Goal: Task Accomplishment & Management: Complete application form

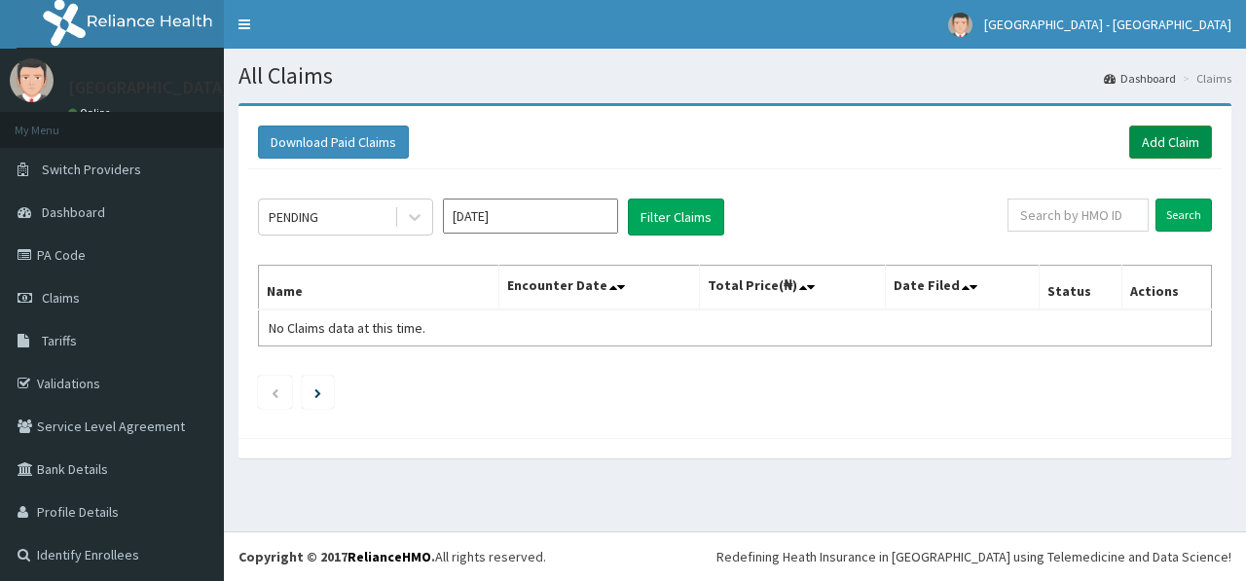
click at [1157, 131] on link "Add Claim" at bounding box center [1170, 142] width 83 height 33
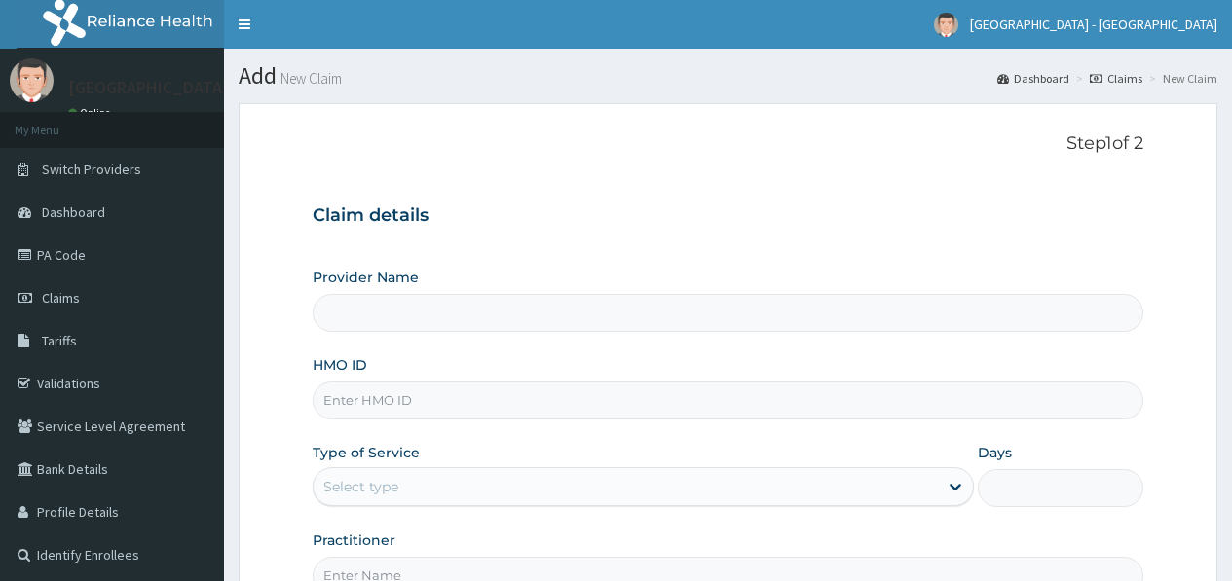
drag, startPoint x: 701, startPoint y: 313, endPoint x: 686, endPoint y: 303, distance: 18.1
click at [700, 313] on input "Provider Name" at bounding box center [728, 313] width 830 height 38
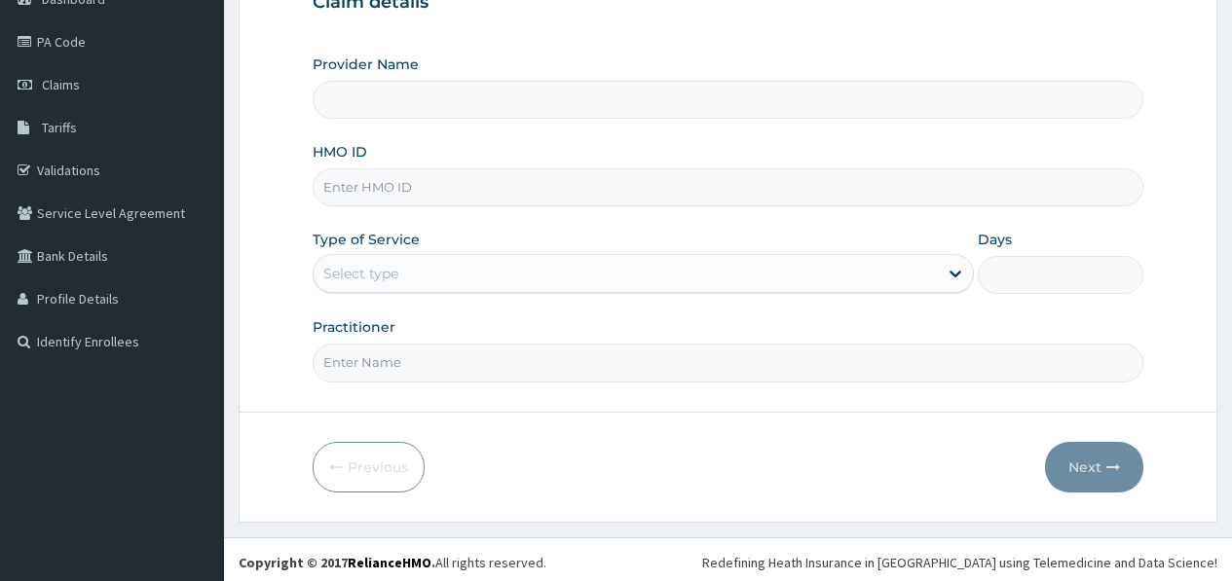
scroll to position [219, 0]
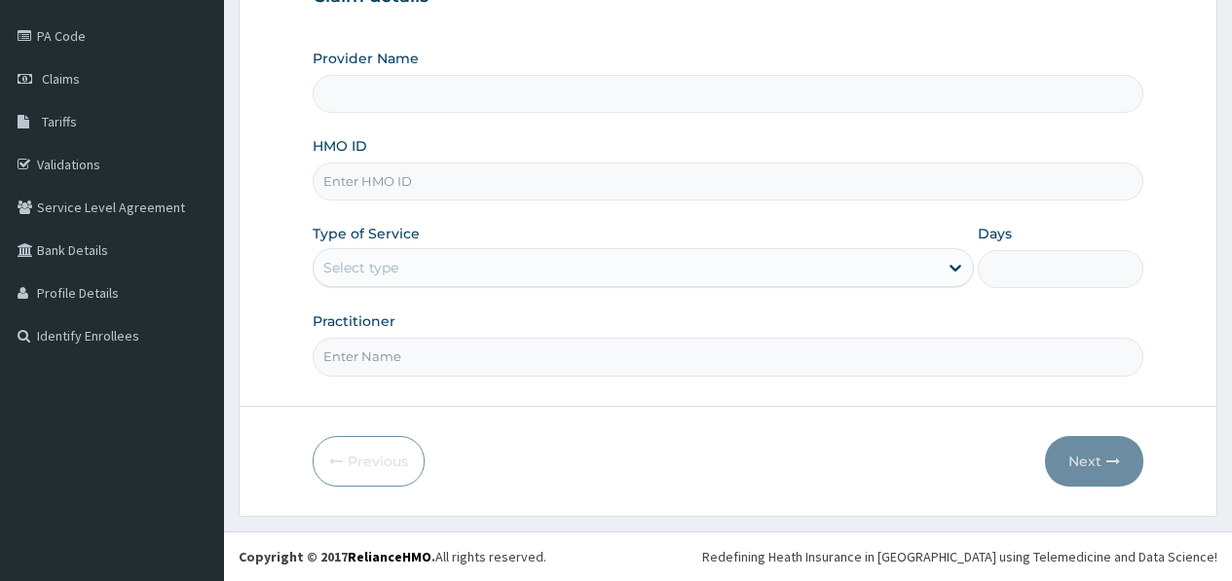
type input "TEEKAY HOSPITAL"
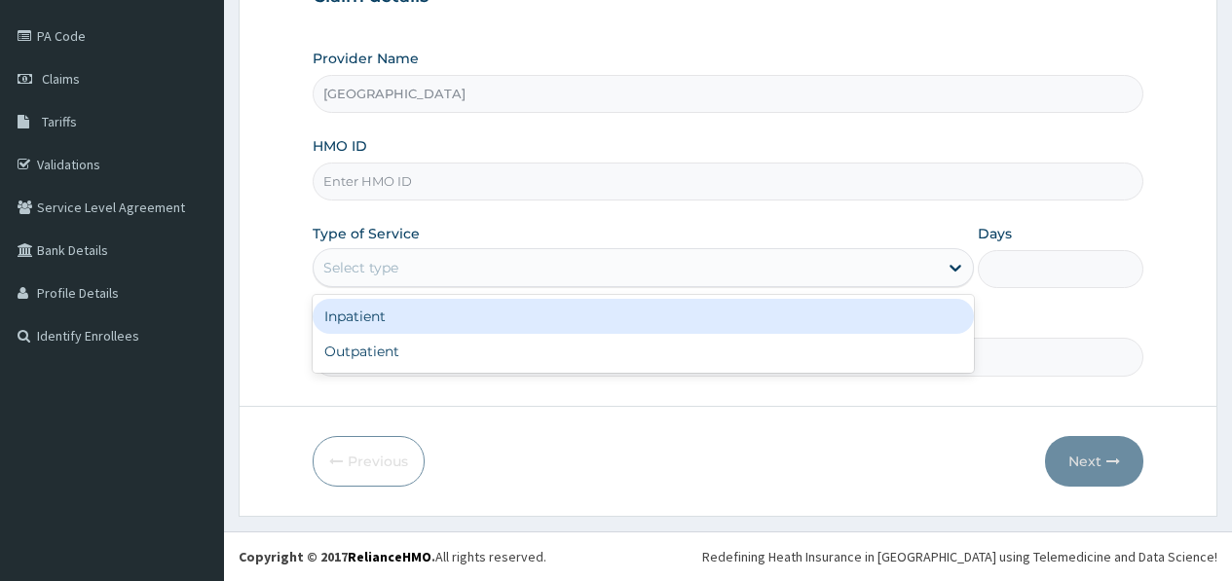
click at [402, 258] on div "Select type" at bounding box center [625, 267] width 624 height 31
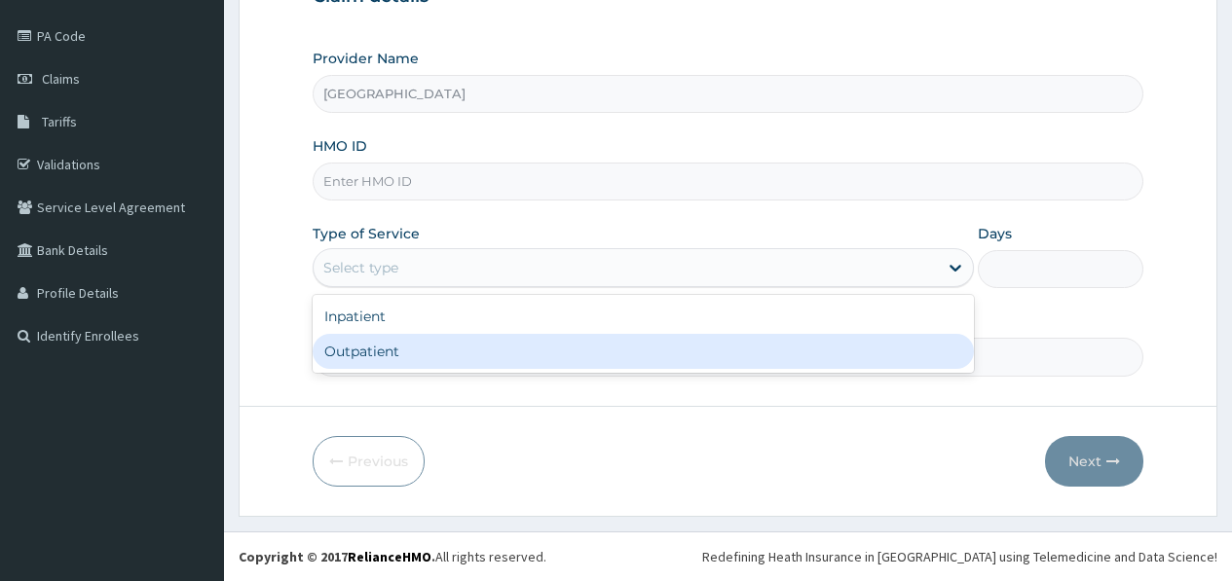
click at [372, 353] on div "Outpatient" at bounding box center [643, 351] width 661 height 35
type input "1"
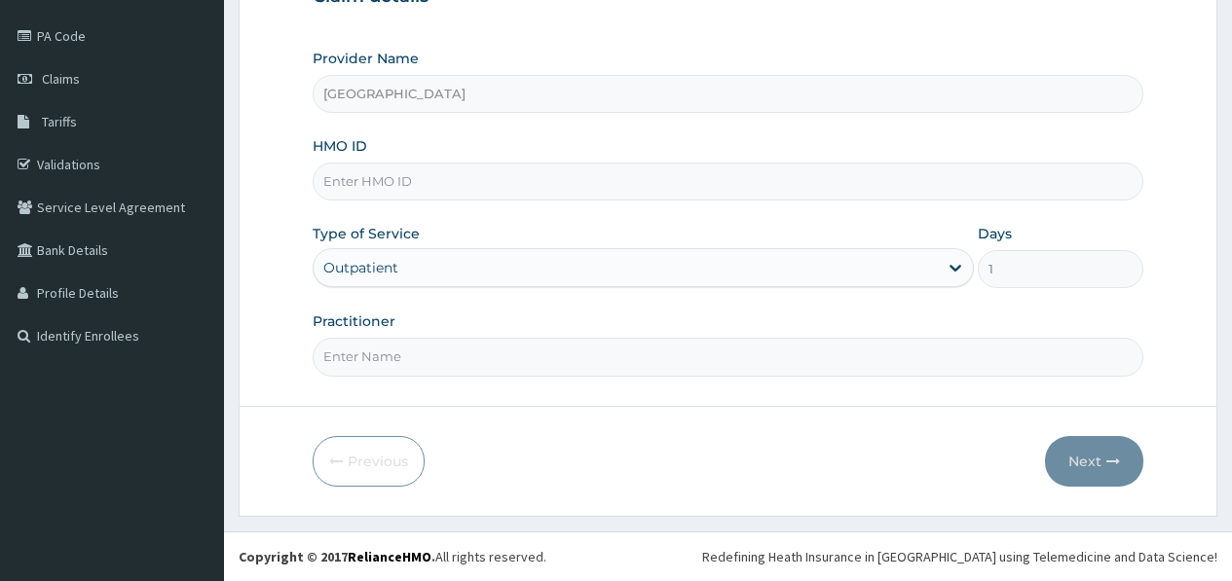
click at [374, 362] on input "Practitioner" at bounding box center [728, 357] width 830 height 38
type input "Dr Amos"
click at [378, 183] on input "HMO ID" at bounding box center [728, 182] width 830 height 38
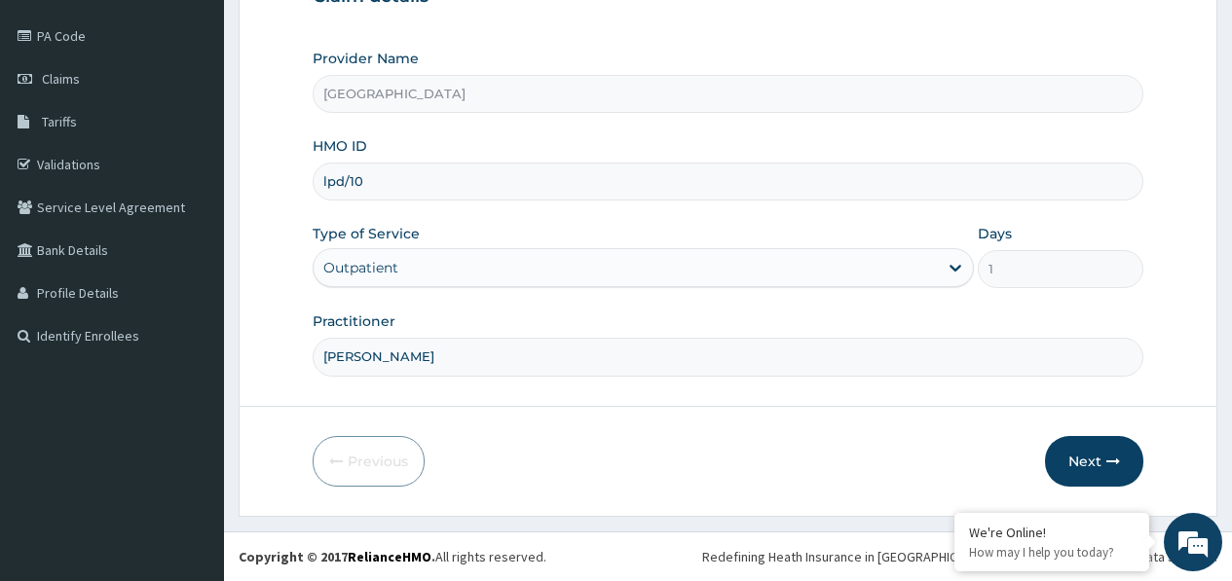
scroll to position [0, 0]
type input "lpd/10055/a"
click at [1102, 461] on button "Next" at bounding box center [1094, 461] width 98 height 51
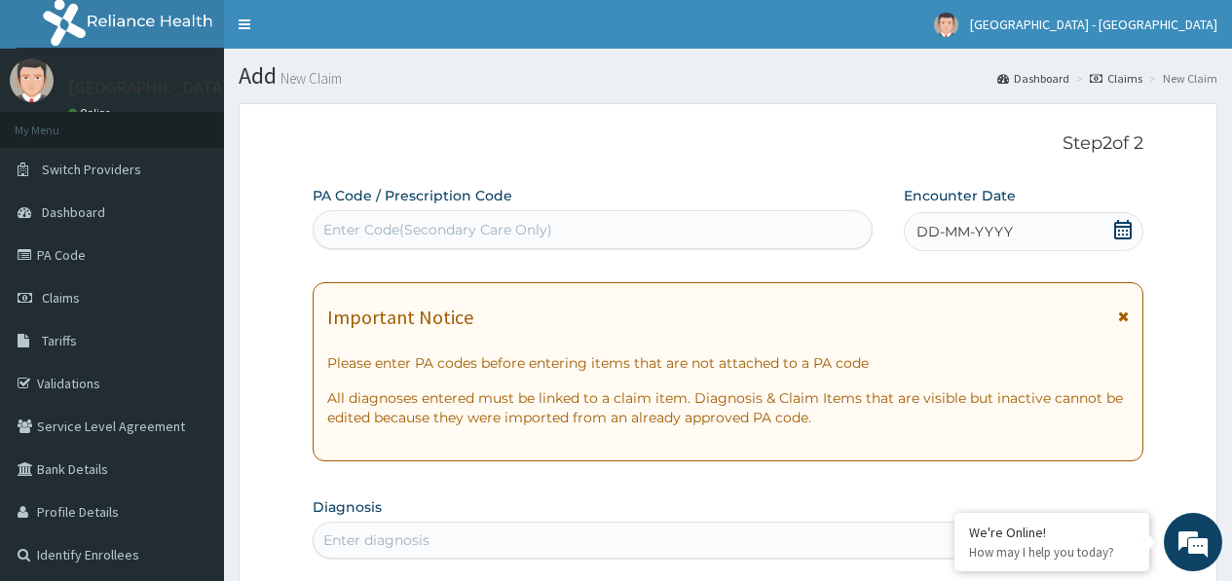
click at [535, 224] on div "Enter Code(Secondary Care Only)" at bounding box center [437, 229] width 229 height 19
paste input "PA/84773A"
type input "PA/84773A"
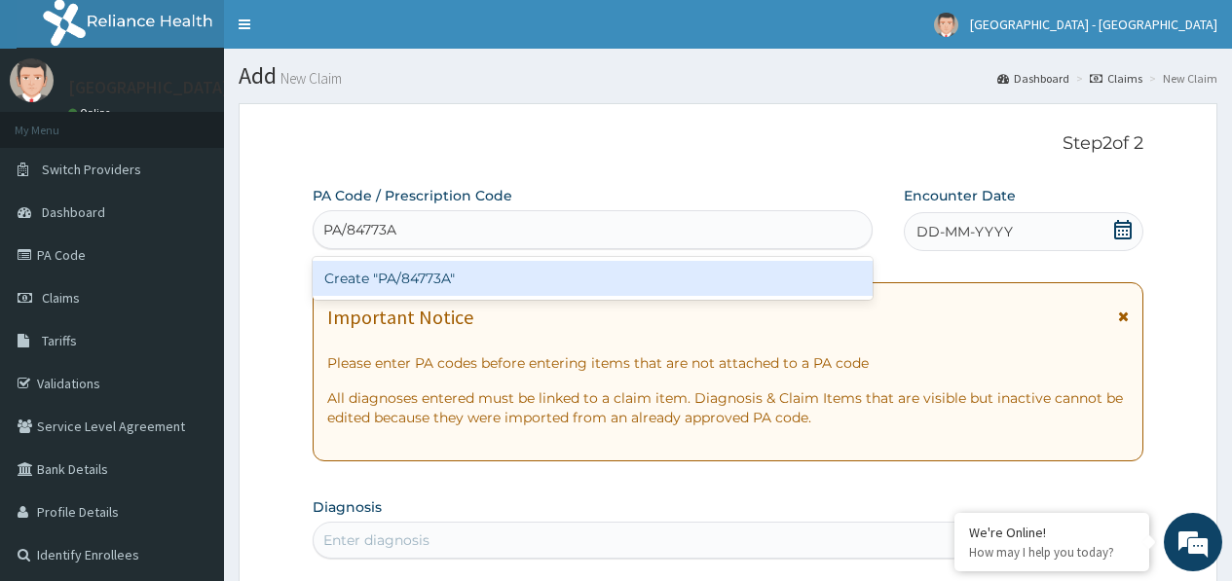
click at [428, 282] on div "Create "PA/84773A"" at bounding box center [592, 278] width 559 height 35
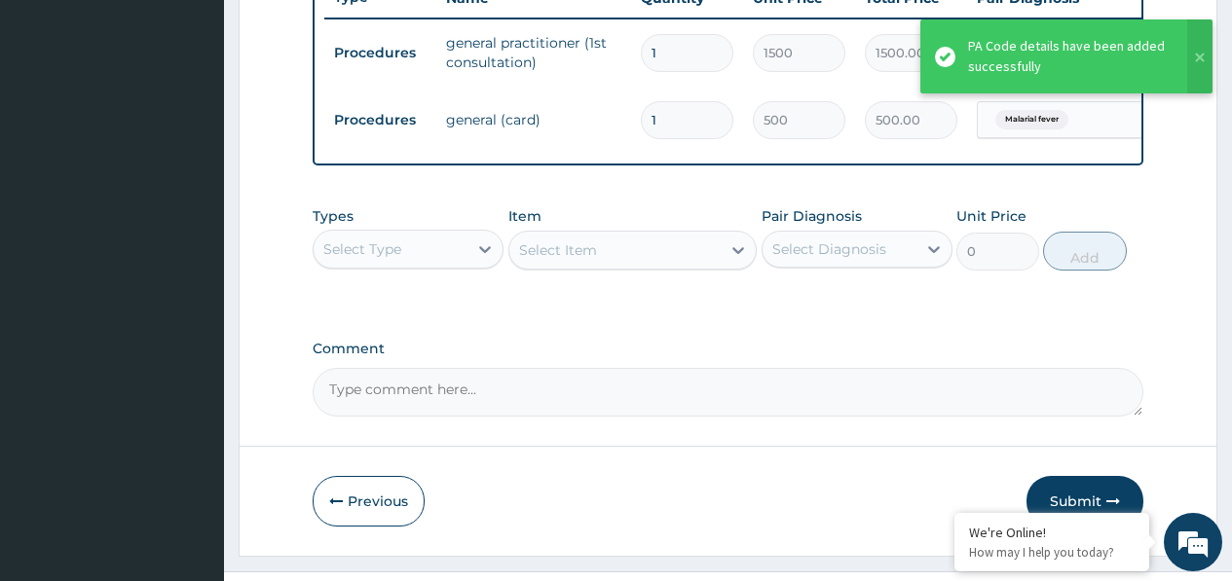
scroll to position [812, 0]
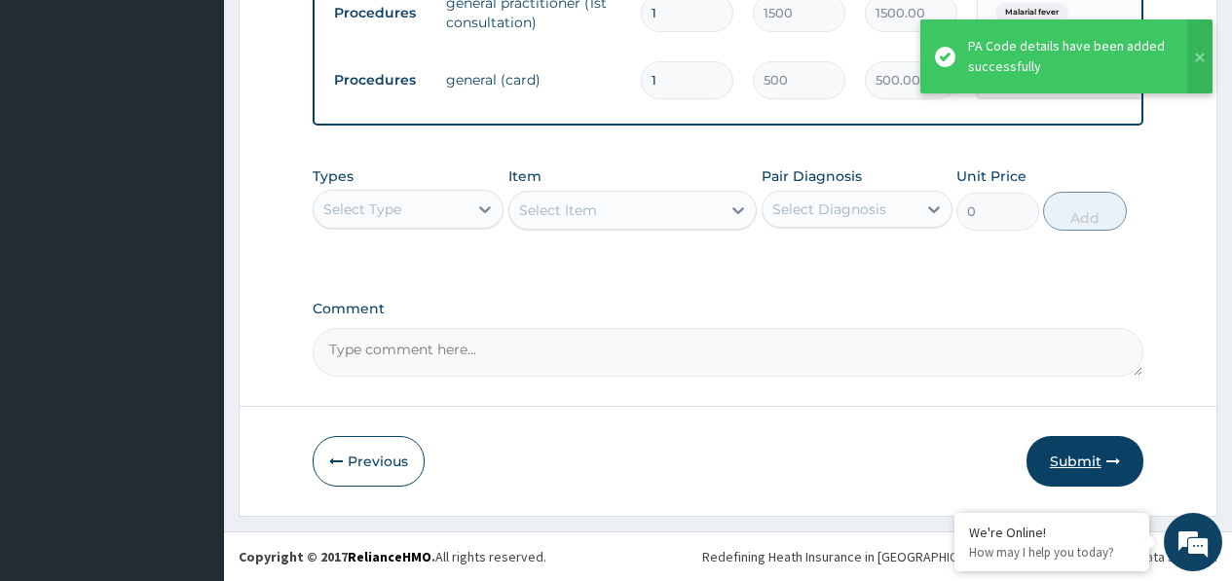
click at [1086, 454] on button "Submit" at bounding box center [1084, 461] width 117 height 51
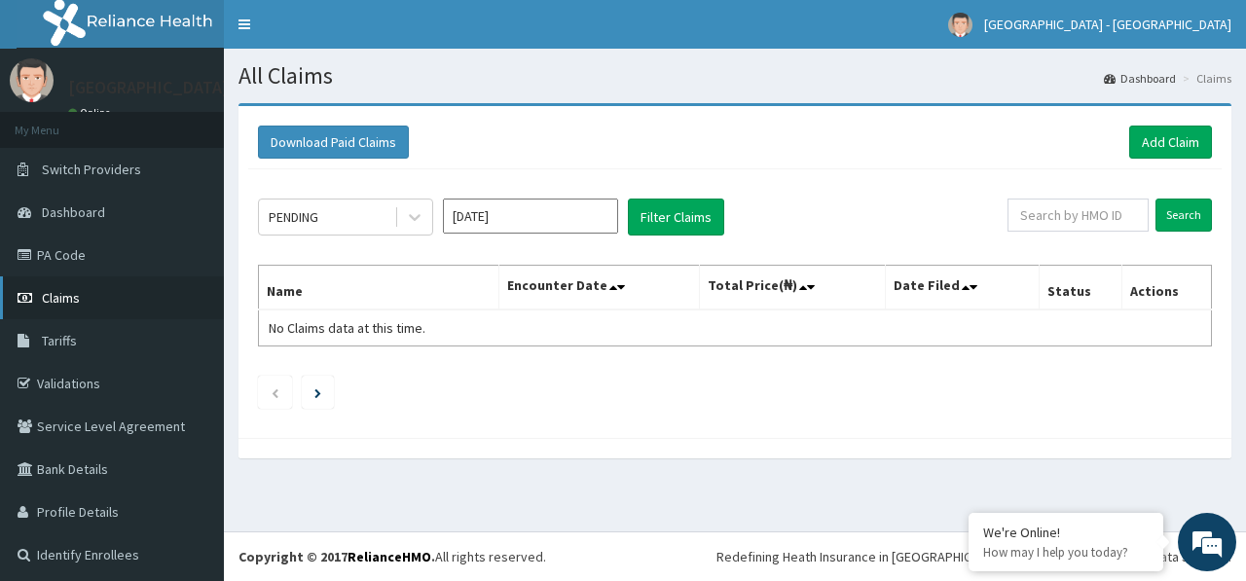
click at [87, 304] on link "Claims" at bounding box center [112, 298] width 224 height 43
click at [409, 214] on icon at bounding box center [414, 216] width 19 height 19
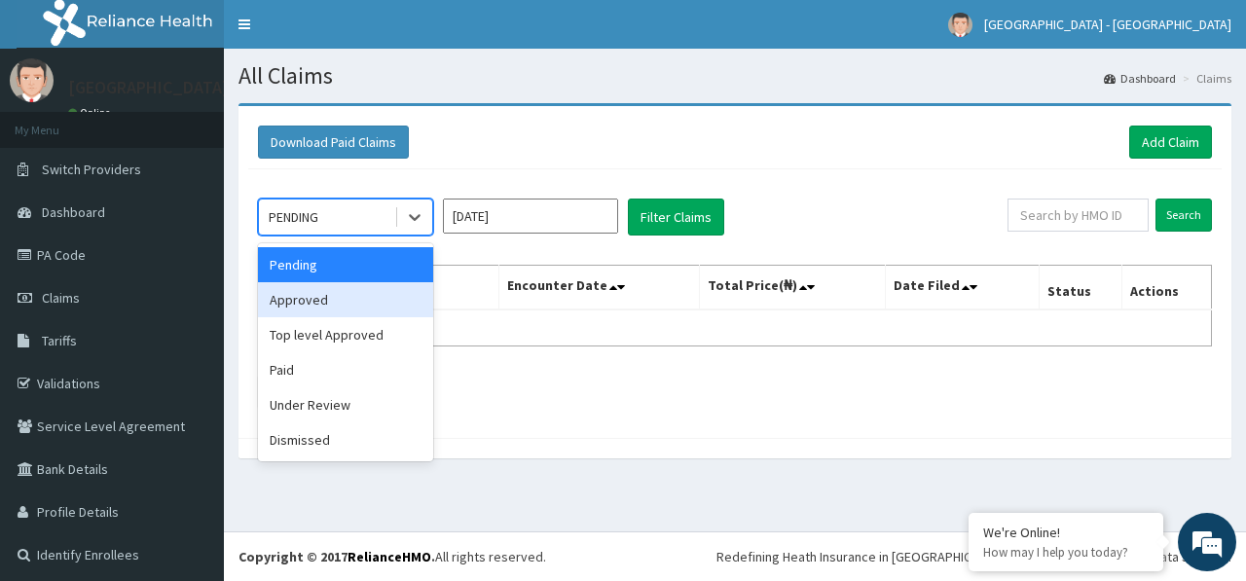
click at [294, 300] on div "Approved" at bounding box center [345, 299] width 175 height 35
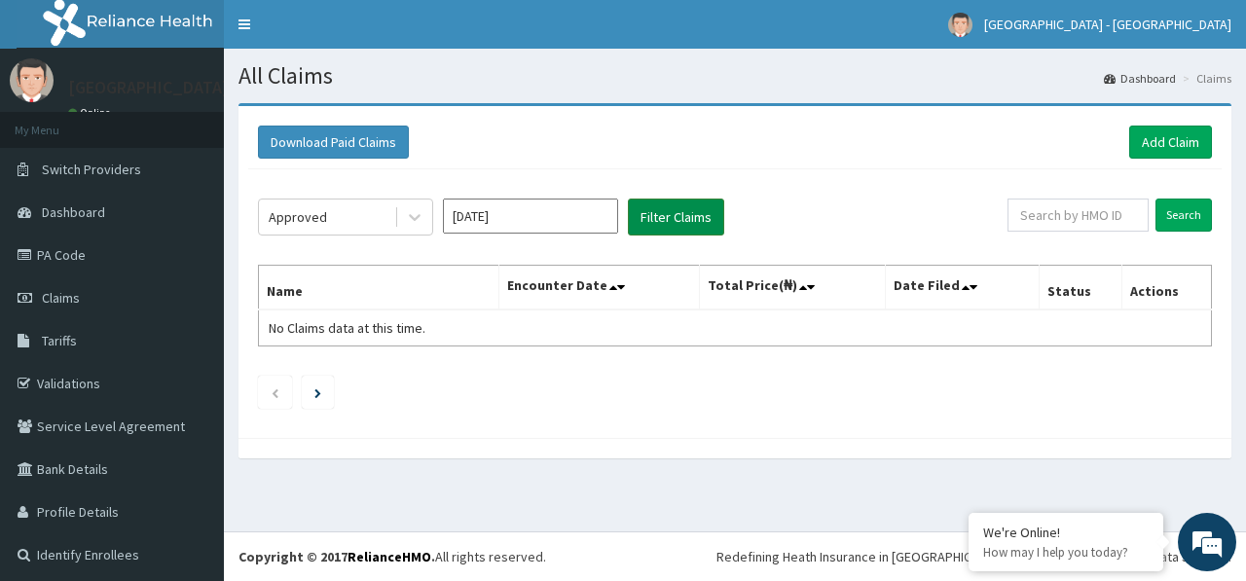
click at [666, 214] on button "Filter Claims" at bounding box center [676, 217] width 96 height 37
click at [419, 211] on icon at bounding box center [414, 216] width 19 height 19
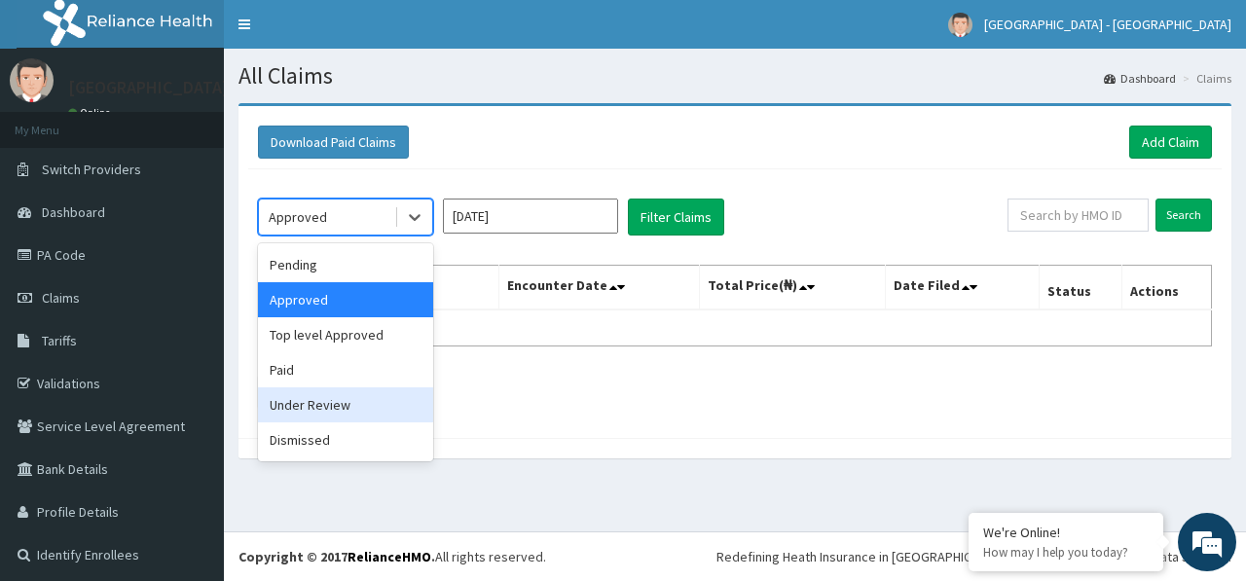
click at [327, 415] on div "Under Review" at bounding box center [345, 404] width 175 height 35
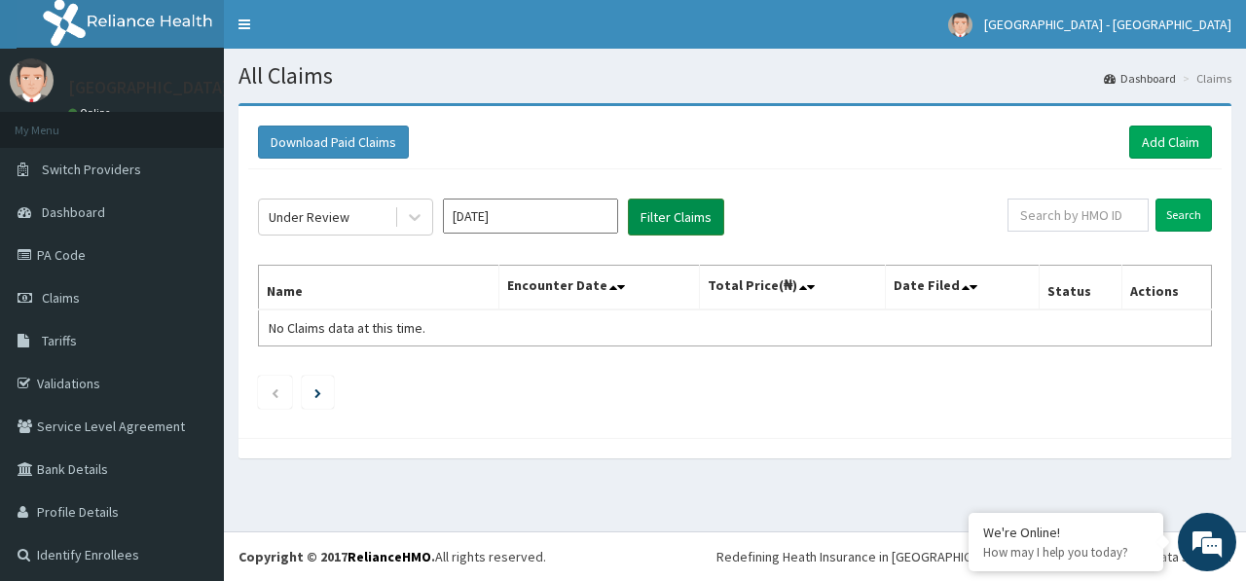
click at [667, 220] on button "Filter Claims" at bounding box center [676, 217] width 96 height 37
click at [675, 229] on button "Filter Claims" at bounding box center [676, 217] width 96 height 37
click at [671, 219] on button "Filter Claims" at bounding box center [676, 217] width 96 height 37
click at [376, 211] on div "Under Review" at bounding box center [326, 217] width 135 height 31
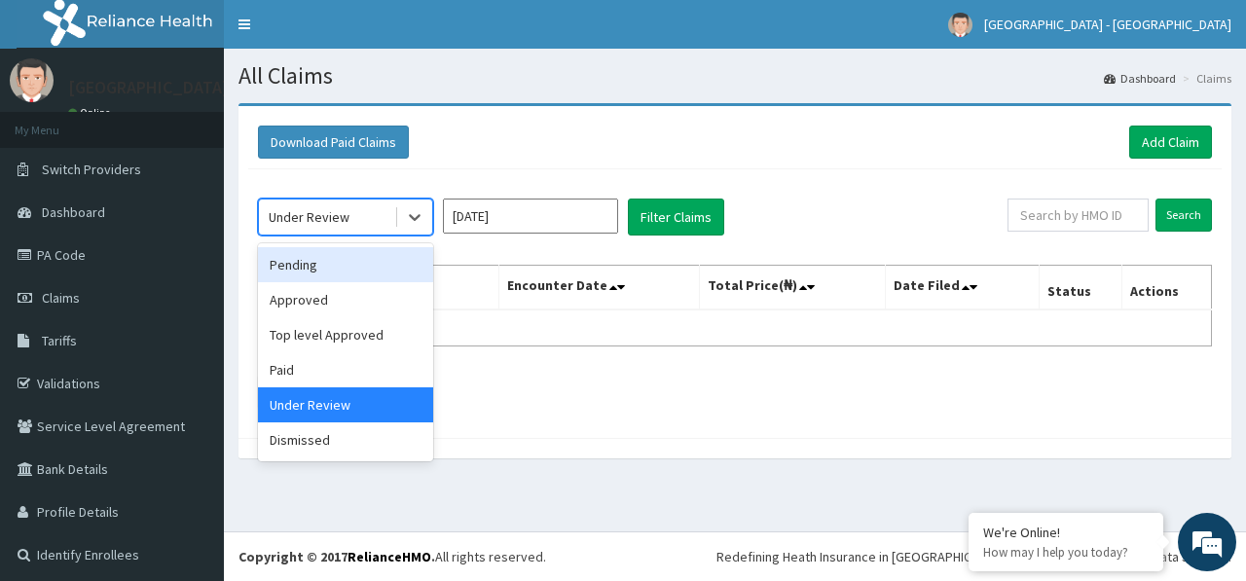
click at [347, 262] on div "Pending" at bounding box center [345, 264] width 175 height 35
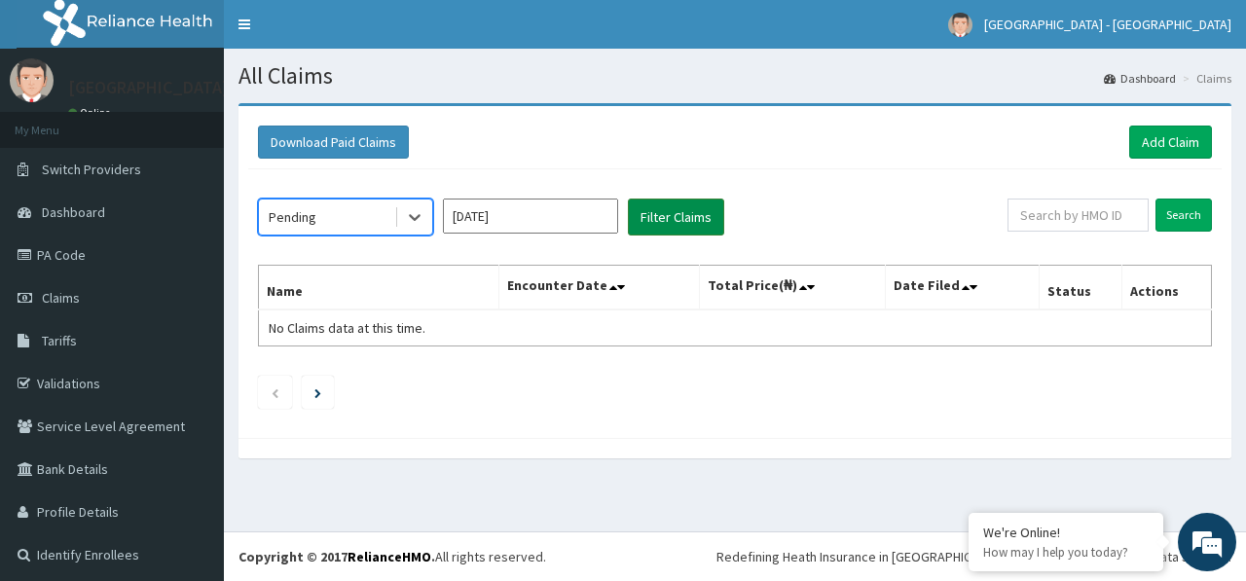
click at [645, 224] on button "Filter Claims" at bounding box center [676, 217] width 96 height 37
click at [425, 222] on div at bounding box center [414, 217] width 35 height 35
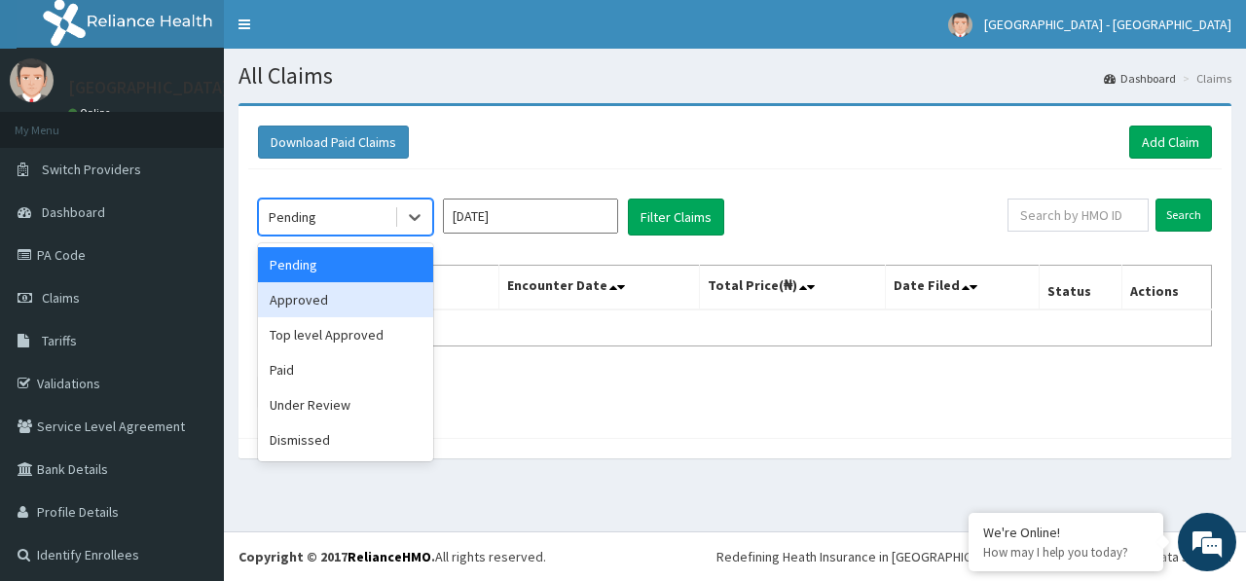
click at [381, 307] on div "Approved" at bounding box center [345, 299] width 175 height 35
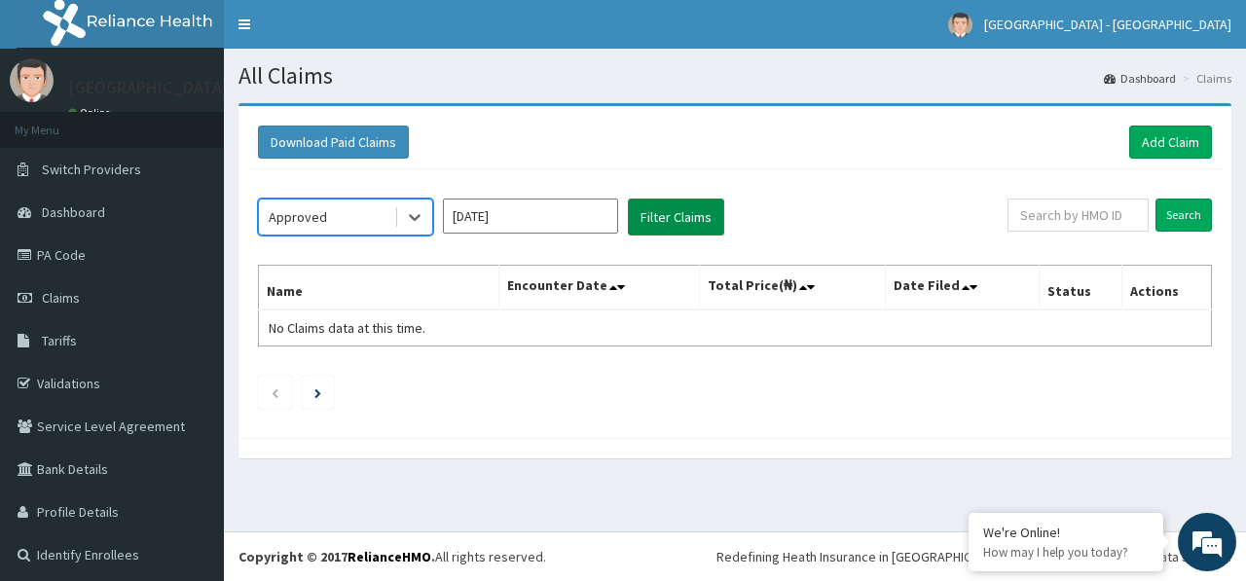
click at [691, 220] on button "Filter Claims" at bounding box center [676, 217] width 96 height 37
click at [558, 207] on input "[DATE]" at bounding box center [530, 216] width 175 height 35
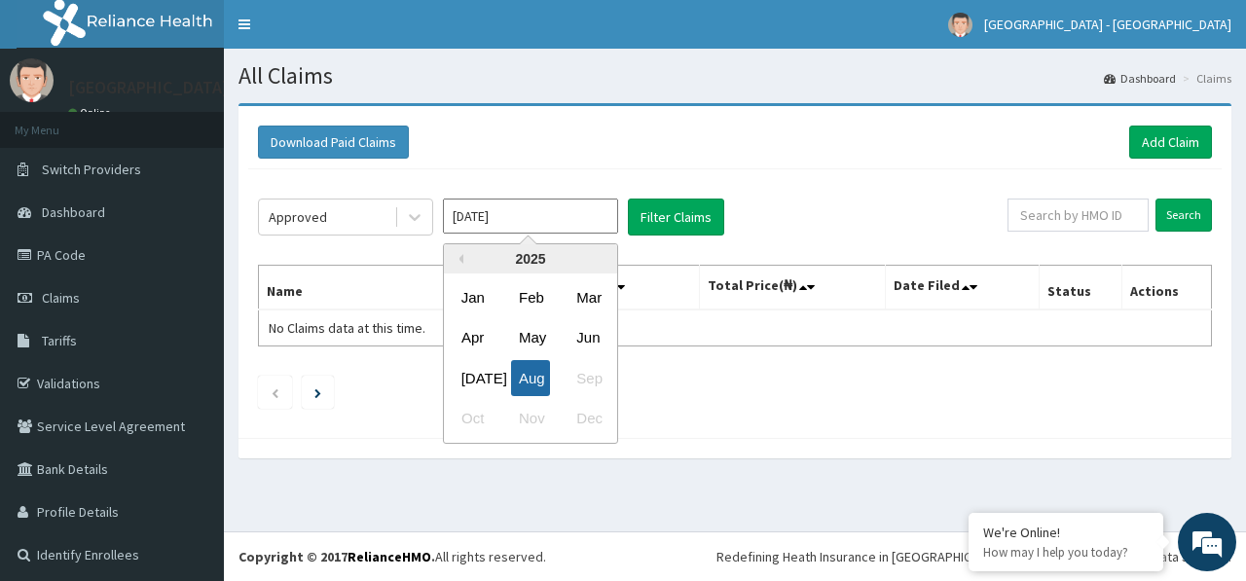
click at [534, 378] on div "Aug" at bounding box center [530, 378] width 39 height 36
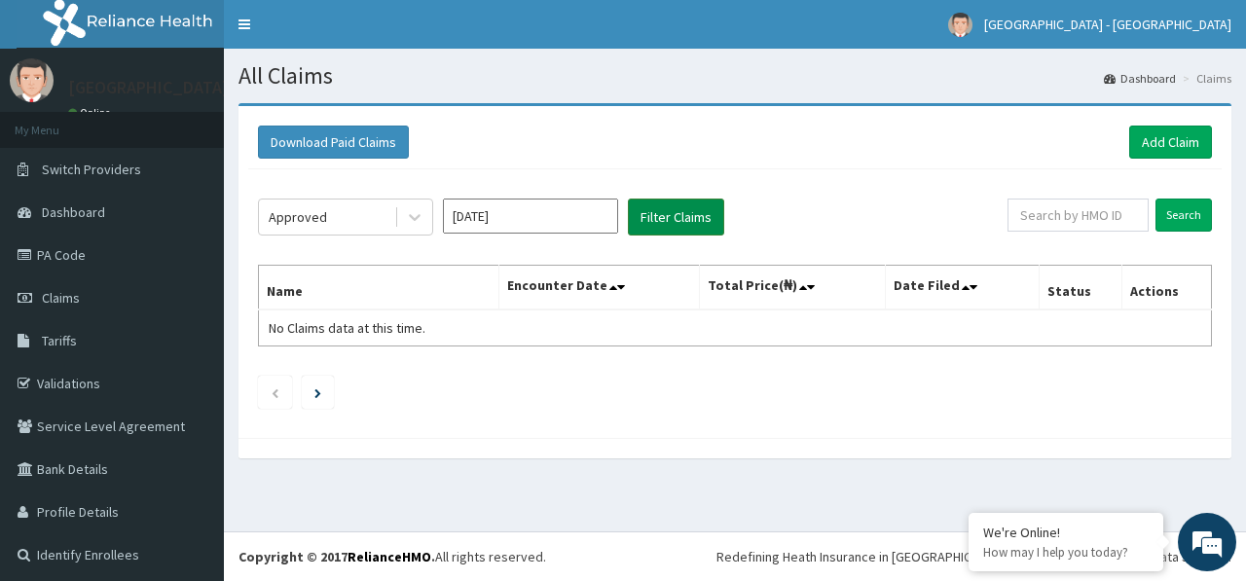
click at [645, 207] on button "Filter Claims" at bounding box center [676, 217] width 96 height 37
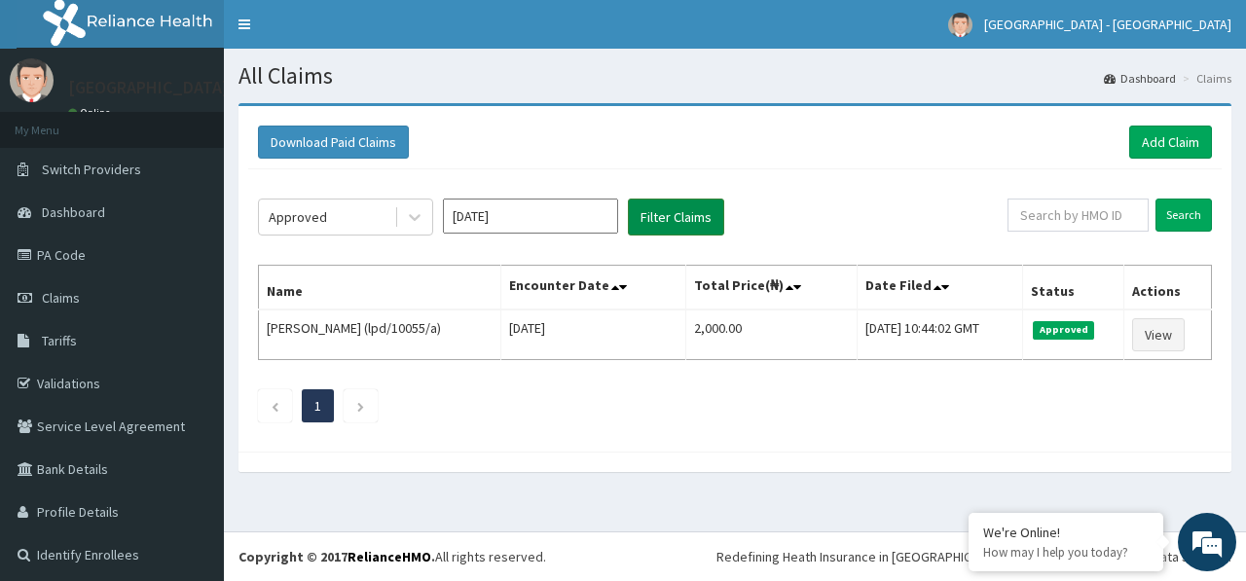
click at [676, 211] on button "Filter Claims" at bounding box center [676, 217] width 96 height 37
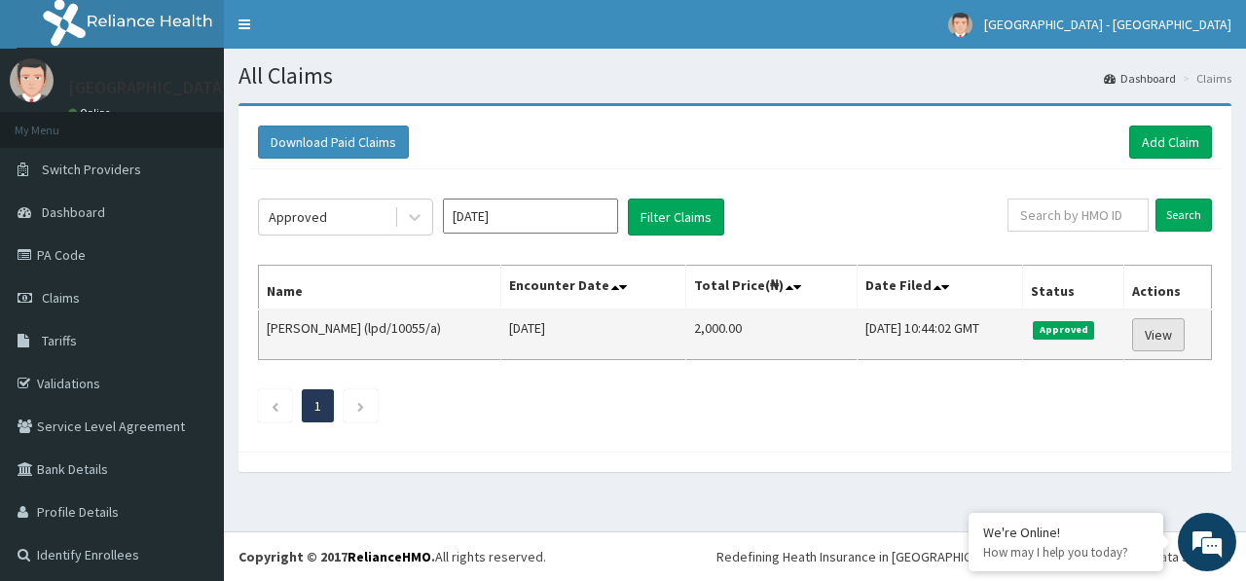
click at [1150, 340] on link "View" at bounding box center [1158, 334] width 53 height 33
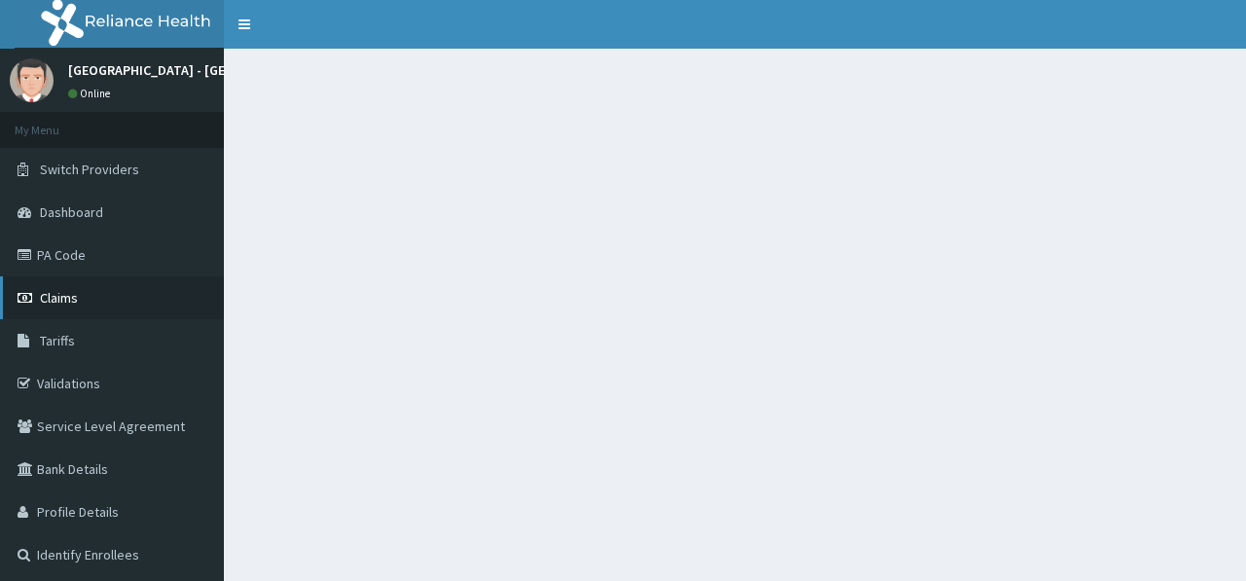
click at [99, 286] on link "Claims" at bounding box center [112, 298] width 224 height 43
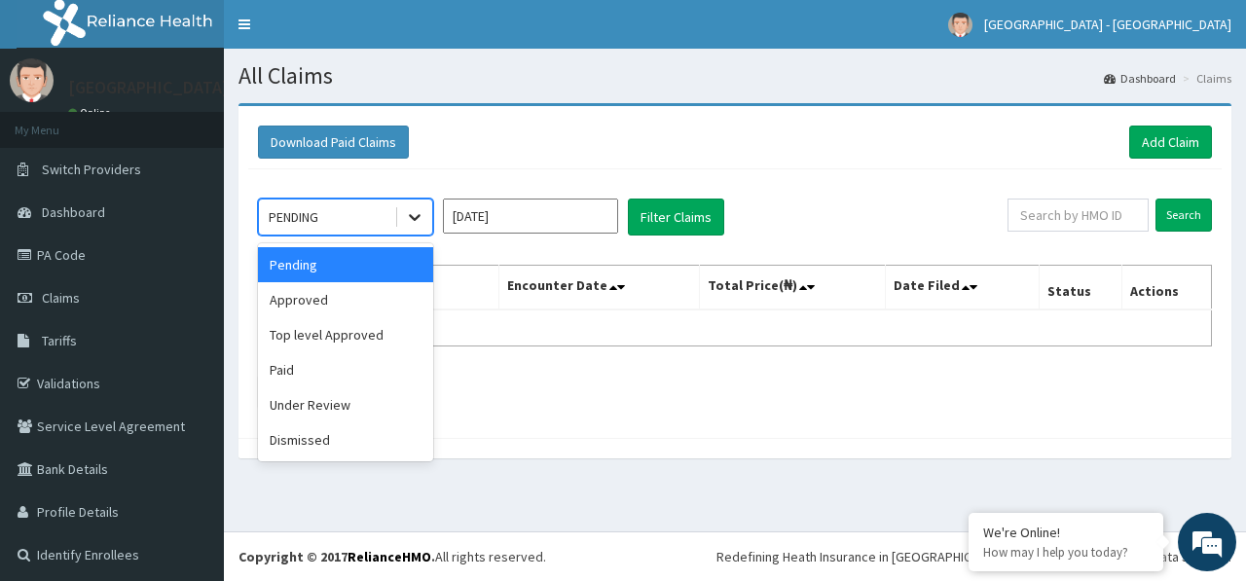
click at [415, 213] on icon at bounding box center [414, 216] width 19 height 19
click at [373, 298] on div "Approved" at bounding box center [345, 299] width 175 height 35
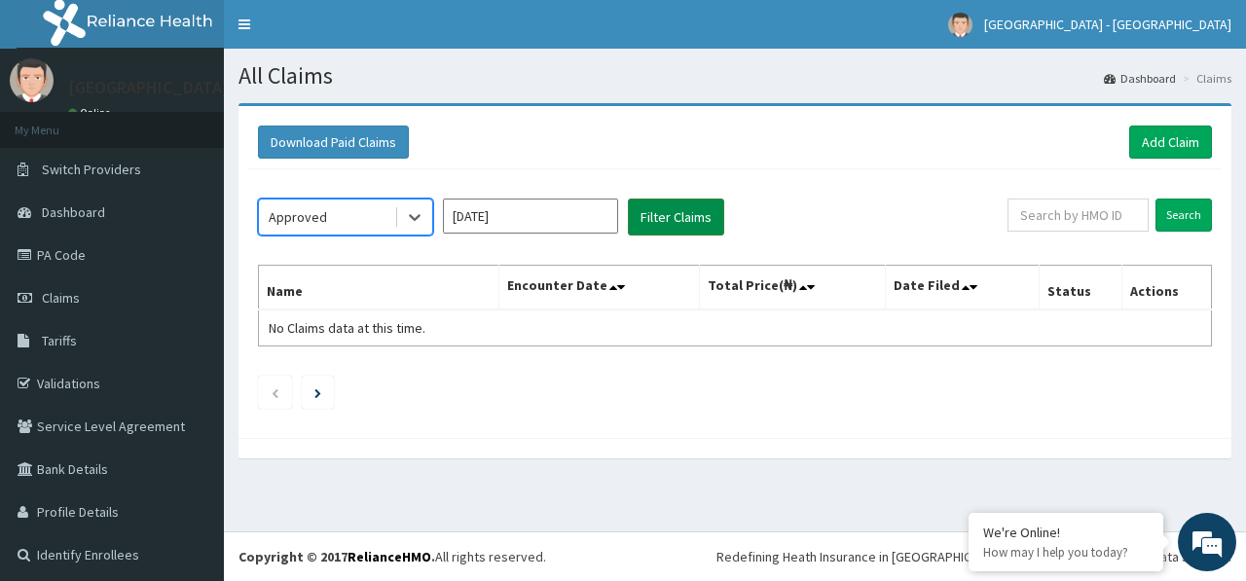
click at [647, 211] on button "Filter Claims" at bounding box center [676, 217] width 96 height 37
click at [683, 215] on button "Filter Claims" at bounding box center [676, 217] width 96 height 37
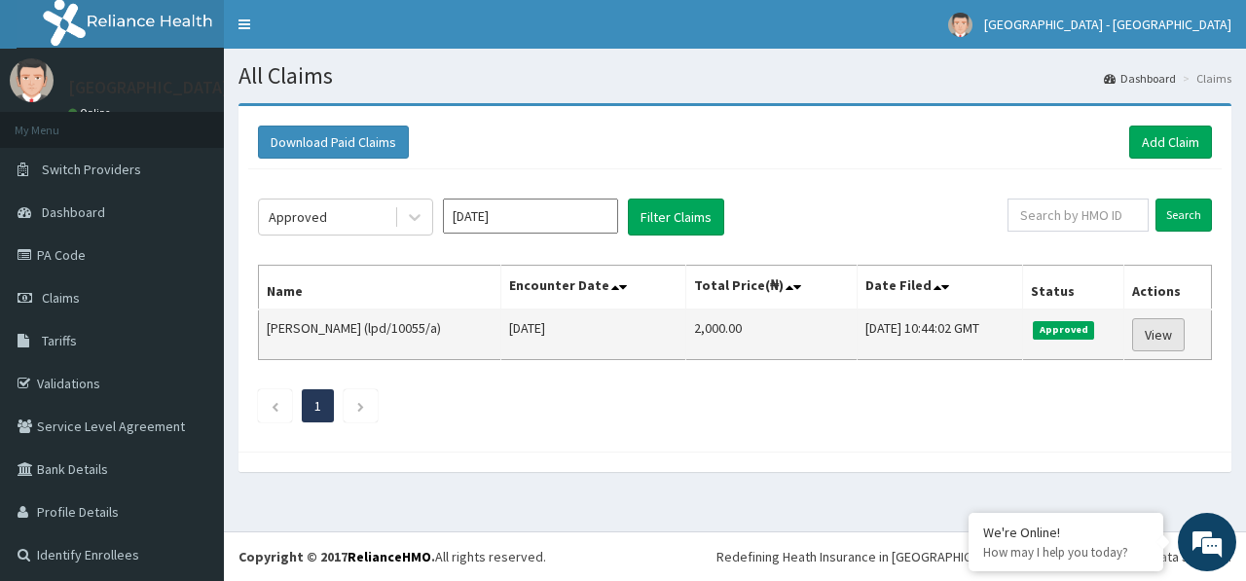
click at [1162, 335] on link "View" at bounding box center [1158, 334] width 53 height 33
